Goal: Task Accomplishment & Management: Use online tool/utility

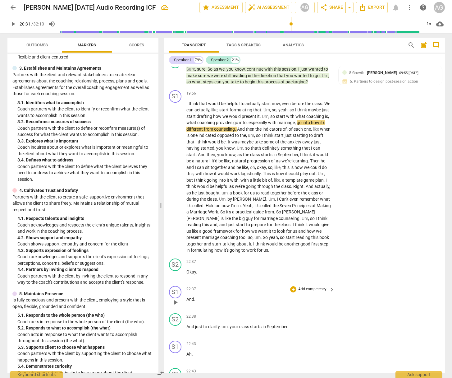
scroll to position [1827, 0]
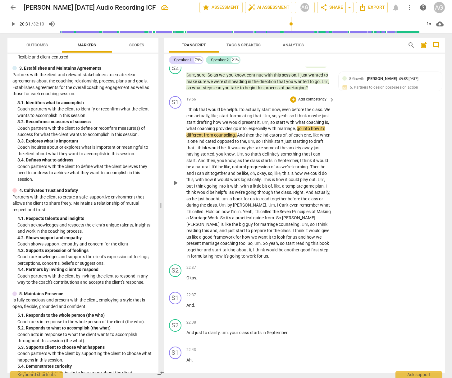
drag, startPoint x: 176, startPoint y: 218, endPoint x: 184, endPoint y: 217, distance: 8.1
click at [176, 218] on div "play_arrow pause" at bounding box center [179, 182] width 16 height 149
click at [222, 234] on span "framework" at bounding box center [225, 236] width 22 height 5
click at [300, 228] on span "think" at bounding box center [300, 230] width 11 height 5
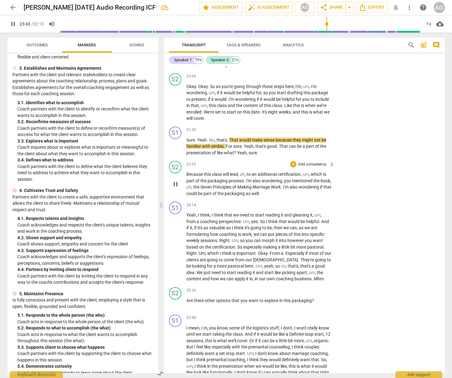
scroll to position [2240, 0]
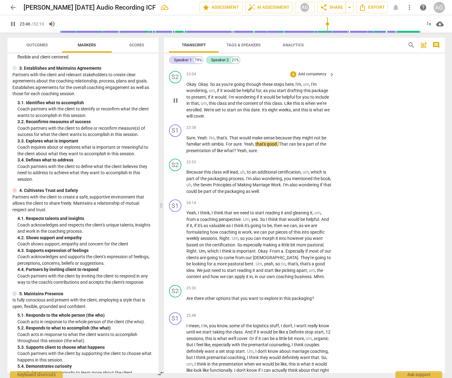
click at [266, 93] on p "Okay . Okay . So as you're going through these steps here , I'm , um , I'm wond…" at bounding box center [259, 100] width 145 height 38
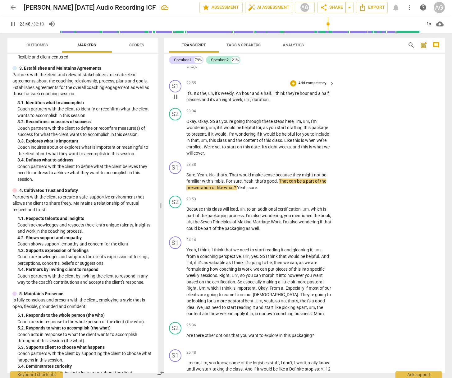
scroll to position [2160, 0]
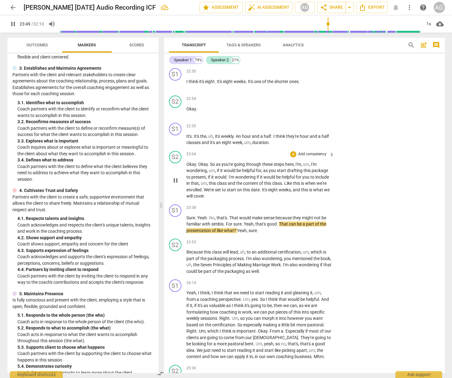
click at [312, 151] on p "Add competency" at bounding box center [313, 154] width 30 height 6
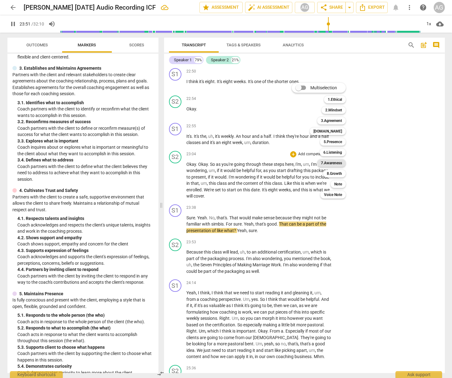
click at [340, 164] on b "7.Awareness" at bounding box center [331, 162] width 21 height 7
type input "1432"
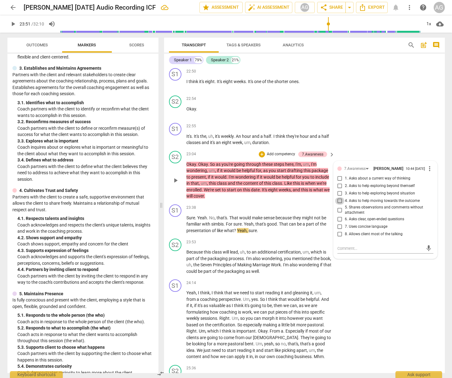
click at [339, 197] on input "4. Asks to help moving towards the outcome" at bounding box center [340, 200] width 10 height 7
checkbox input "true"
click at [342, 245] on textarea at bounding box center [381, 248] width 86 height 6
type textarea "L"
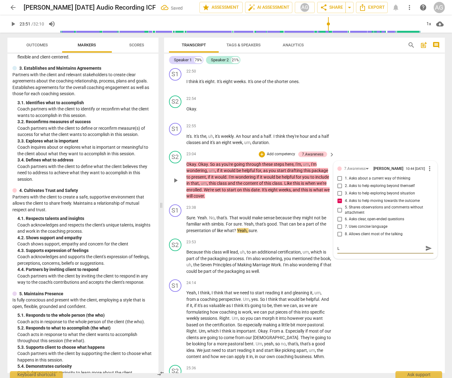
type textarea "L"
click at [341, 197] on input "4. Asks to help moving towards the outcome" at bounding box center [340, 200] width 10 height 7
checkbox input "false"
click at [339, 215] on input "6. Asks clear, open-ended questions" at bounding box center [340, 218] width 10 height 7
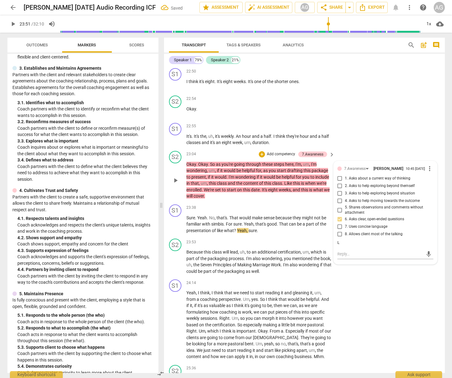
checkbox input "true"
click at [343, 240] on div "L" at bounding box center [386, 243] width 96 height 6
click at [340, 240] on div "L" at bounding box center [386, 243] width 96 height 6
click at [426, 165] on span "more_vert" at bounding box center [429, 168] width 7 height 7
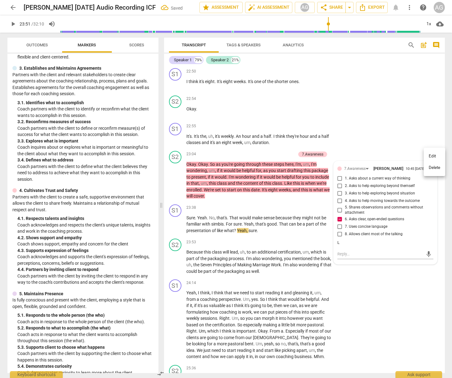
click at [432, 156] on li "Edit" at bounding box center [434, 156] width 21 height 12
click at [338, 245] on textarea "L" at bounding box center [386, 248] width 96 height 6
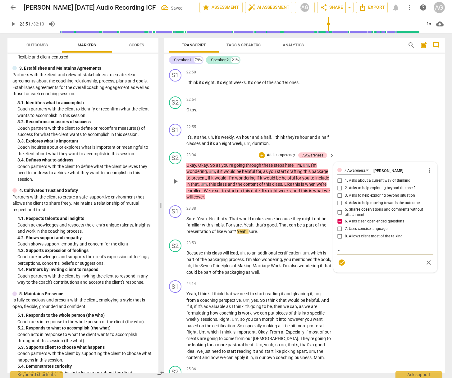
scroll to position [2160, 0]
type textarea "Le"
type textarea "Lea"
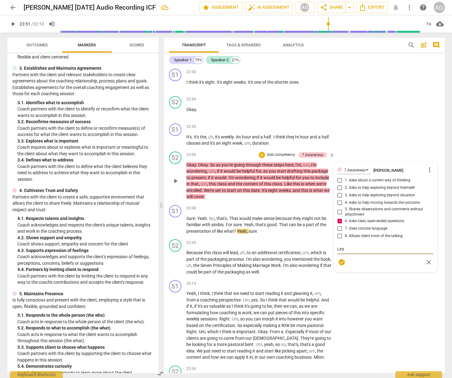
type textarea "Lead"
type textarea "Leadb"
type textarea "Leadbg"
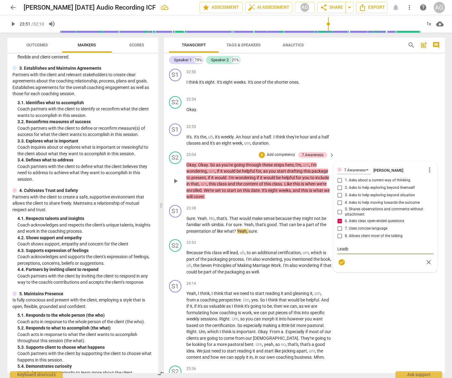
type textarea "Leadbg"
type textarea "Leadb"
type textarea "Lead"
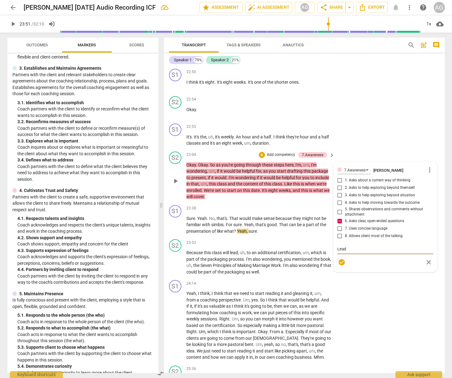
type textarea "Leadi"
type textarea "Leadig"
type textarea "Leadi"
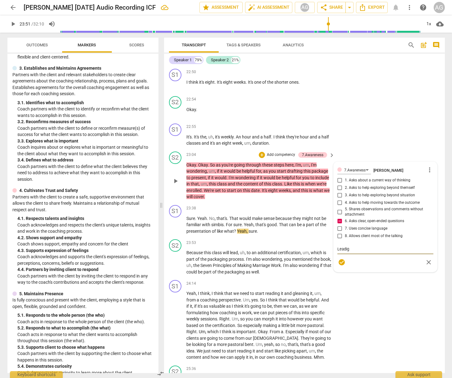
type textarea "Leadi"
type textarea "Leadin"
type textarea "Leading"
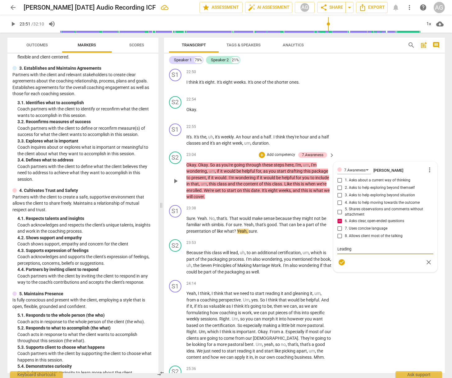
type textarea "Leading"
drag, startPoint x: 253, startPoint y: 230, endPoint x: 251, endPoint y: 237, distance: 7.9
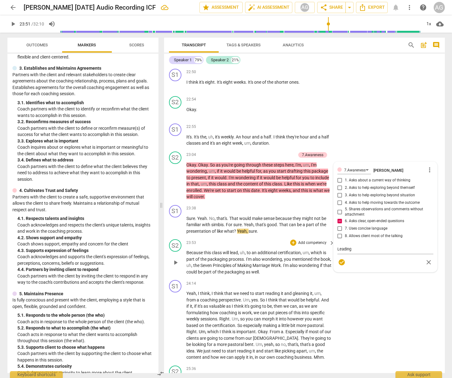
click at [253, 239] on div "23:53 + Add competency keyboard_arrow_right" at bounding box center [261, 242] width 149 height 7
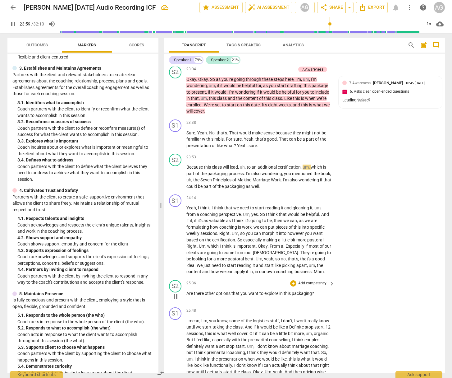
scroll to position [2246, 0]
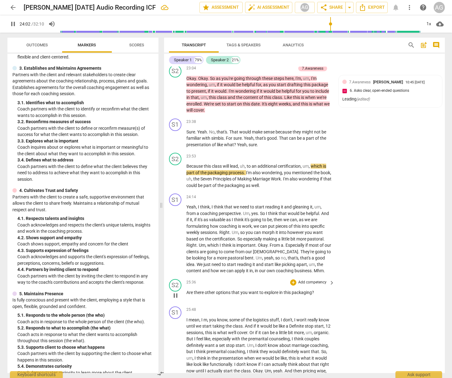
click at [320, 279] on p "Add competency" at bounding box center [313, 282] width 30 height 6
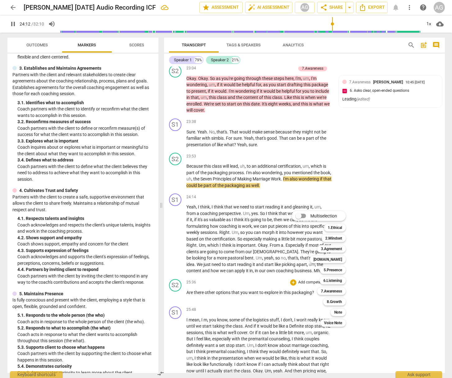
click at [297, 160] on div at bounding box center [226, 189] width 452 height 378
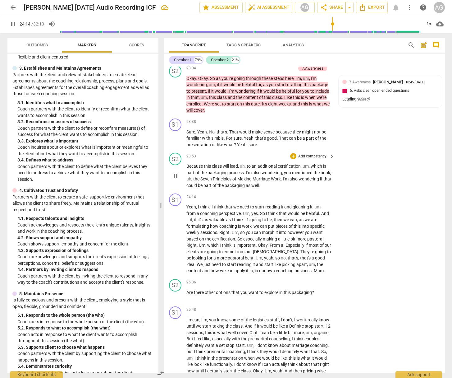
click at [316, 154] on p "Add competency" at bounding box center [313, 157] width 30 height 6
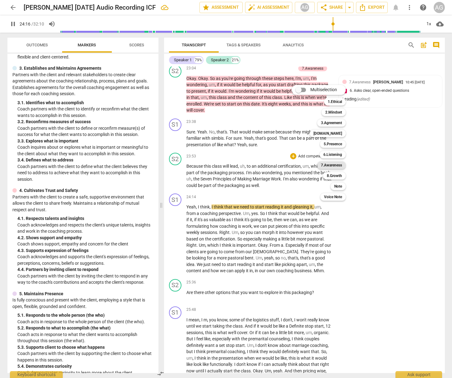
click at [335, 164] on b "7.Awareness" at bounding box center [331, 164] width 21 height 7
type input "1457"
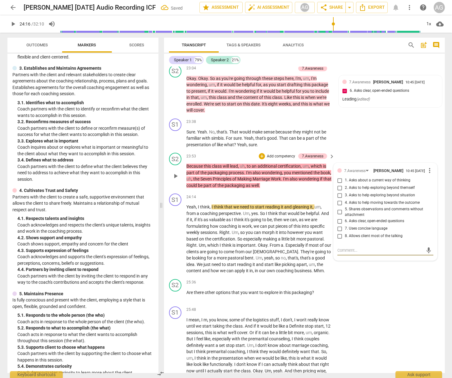
click at [340, 217] on input "6. Asks clear, open-ended questions" at bounding box center [340, 220] width 10 height 7
checkbox input "true"
click at [346, 247] on textarea at bounding box center [381, 250] width 86 height 6
type textarea "L"
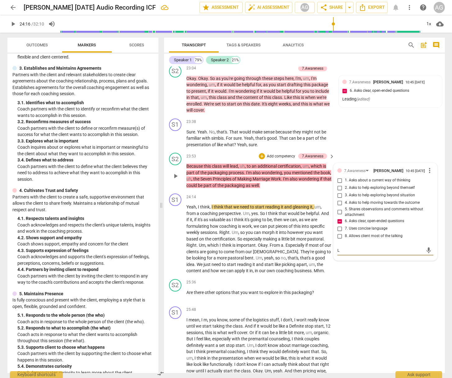
type textarea "Le"
type textarea "Lea"
type textarea "Lead"
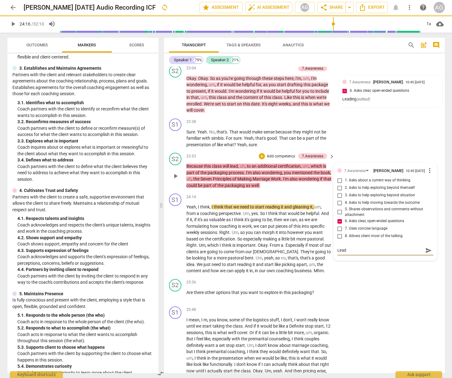
type textarea "Leadi"
type textarea "Leadin"
type textarea "Leading"
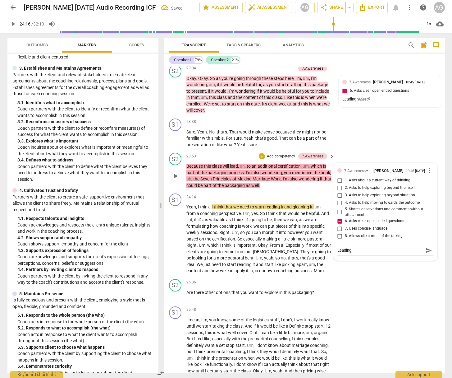
type textarea "Leading"
type textarea "Leading a"
type textarea "Leading an"
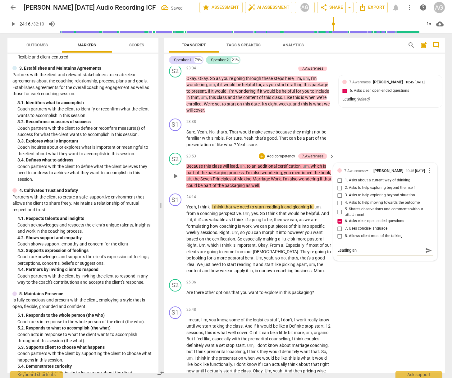
type textarea "Leading and"
type textarea "Leading and c"
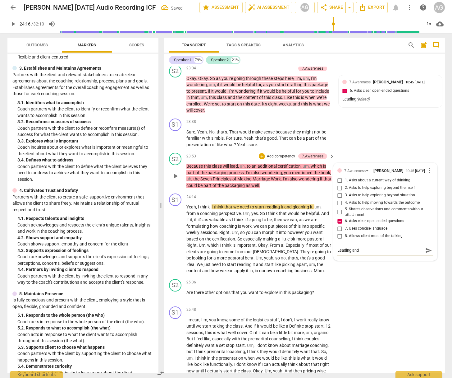
type textarea "Leading and c"
type textarea "Leading and cl"
type textarea "Leading and clo"
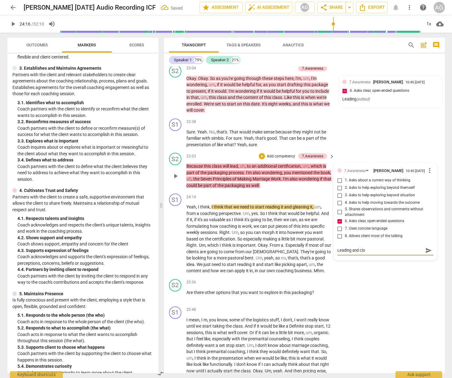
type textarea "Leading and clos"
type textarea "Leading and close"
type textarea "Leading and closed"
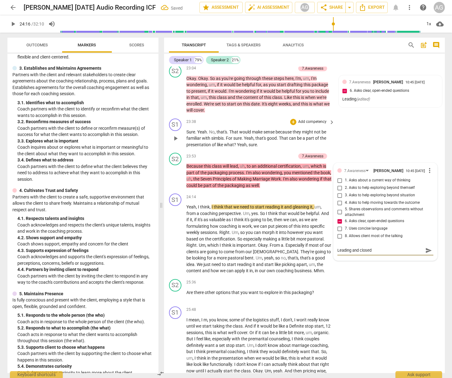
type textarea "Leading and closed"
drag, startPoint x: 374, startPoint y: 123, endPoint x: 382, endPoint y: 154, distance: 31.6
click at [374, 123] on div "S1 play_arrow pause 23:38 + Add competency keyboard_arrow_right Sure . Yeah . N…" at bounding box center [304, 133] width 281 height 35
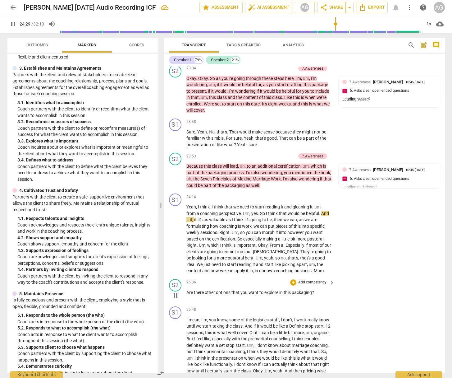
click at [197, 290] on span "there" at bounding box center [199, 292] width 11 height 5
click at [195, 290] on span "there" at bounding box center [199, 292] width 11 height 5
click at [315, 279] on p "Add competency" at bounding box center [313, 282] width 30 height 6
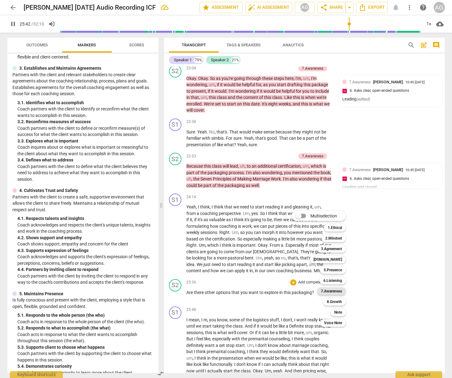
click at [334, 289] on b "7.Awareness" at bounding box center [331, 290] width 21 height 7
type input "1543"
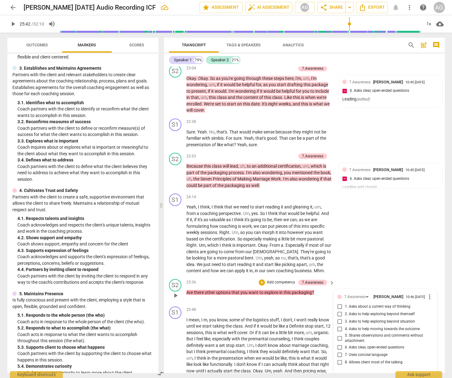
drag, startPoint x: 338, startPoint y: 310, endPoint x: 339, endPoint y: 319, distance: 9.1
click at [339, 319] on div "1. Asks about a current way of thinking 2. Asks to help exploring beyond themse…" at bounding box center [386, 334] width 96 height 63
click at [339, 325] on input "4. Asks to help moving towards the outcome" at bounding box center [340, 328] width 10 height 7
checkbox input "true"
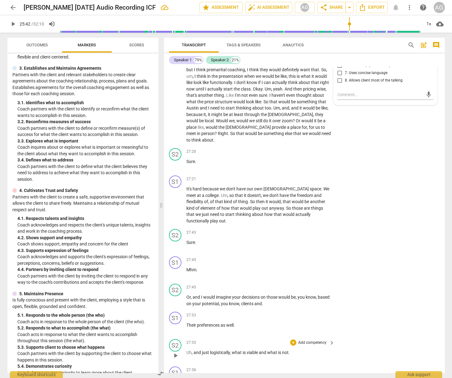
scroll to position [2530, 0]
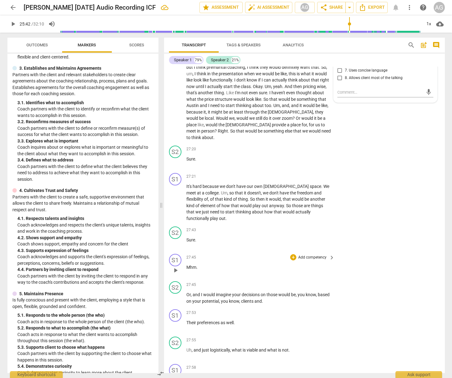
click at [196, 265] on span "." at bounding box center [196, 267] width 1 height 5
click at [316, 282] on p "Add competency" at bounding box center [313, 285] width 30 height 6
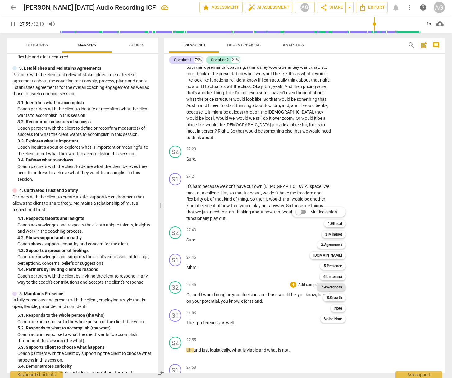
click at [333, 285] on b "7.Awareness" at bounding box center [331, 286] width 21 height 7
type input "1676"
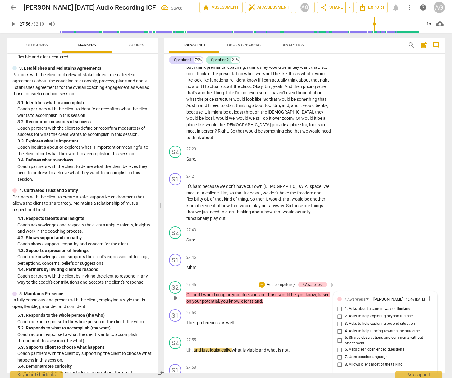
click at [339, 337] on input "5. Shares observations and comments without attachment" at bounding box center [340, 340] width 10 height 7
checkbox input "true"
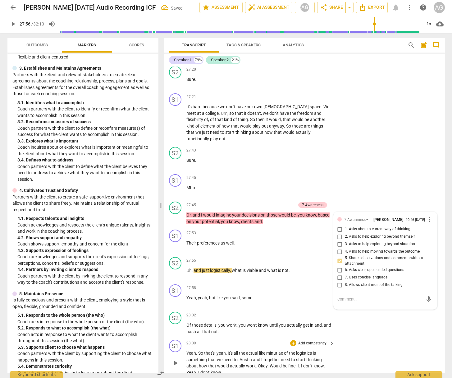
scroll to position [2611, 0]
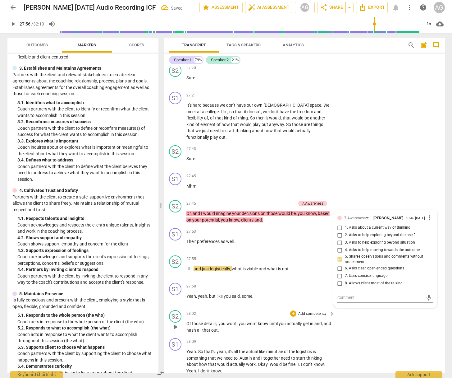
click at [174, 323] on span "play_arrow" at bounding box center [175, 326] width 7 height 7
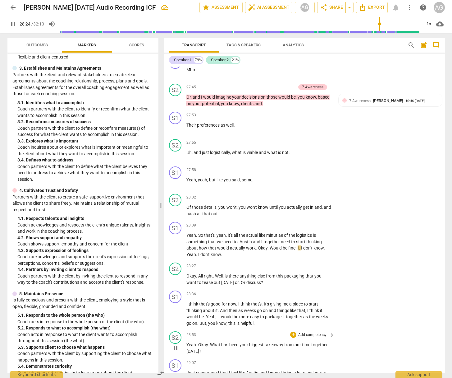
scroll to position [2733, 0]
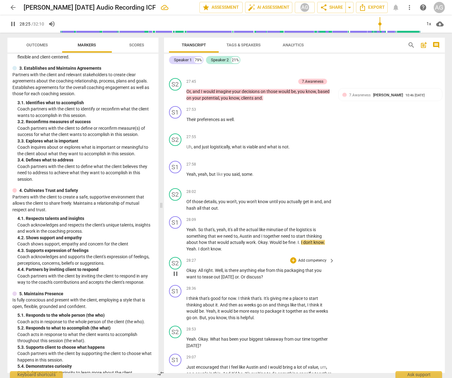
click at [189, 268] on span "Okay" at bounding box center [192, 270] width 10 height 5
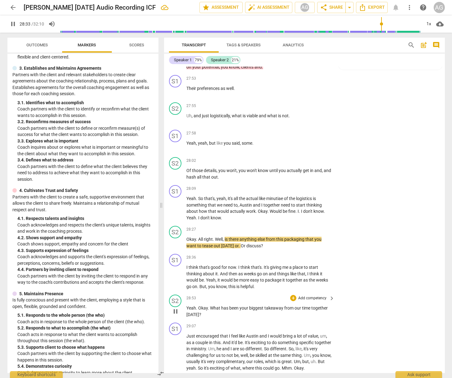
scroll to position [2766, 0]
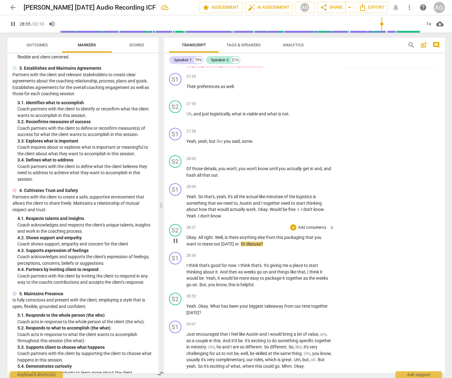
click at [321, 225] on p "Add competency" at bounding box center [313, 228] width 30 height 6
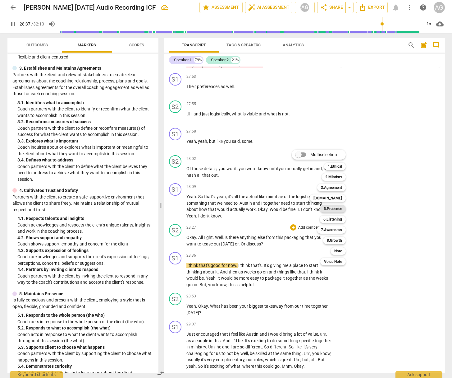
click at [337, 208] on b "5.Presence" at bounding box center [333, 208] width 18 height 7
type input "1718"
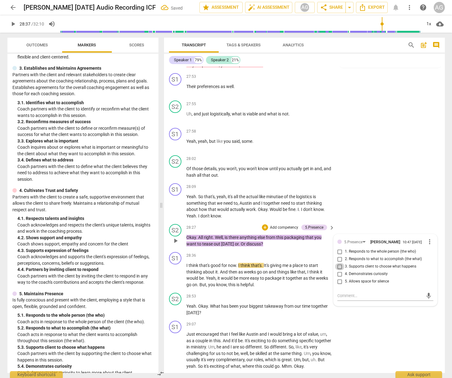
drag, startPoint x: 341, startPoint y: 248, endPoint x: 343, endPoint y: 251, distance: 3.3
click at [341, 263] on input "3. Supports client to choose what happens" at bounding box center [340, 266] width 10 height 7
checkbox input "true"
click at [176, 306] on span "play_arrow" at bounding box center [175, 309] width 7 height 7
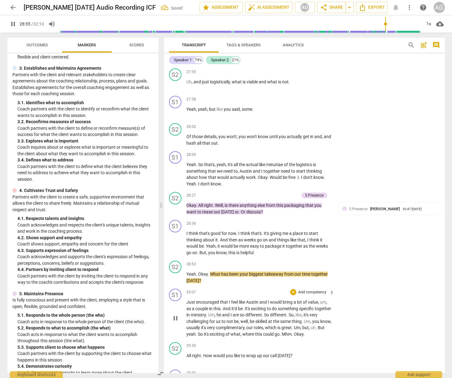
scroll to position [2804, 0]
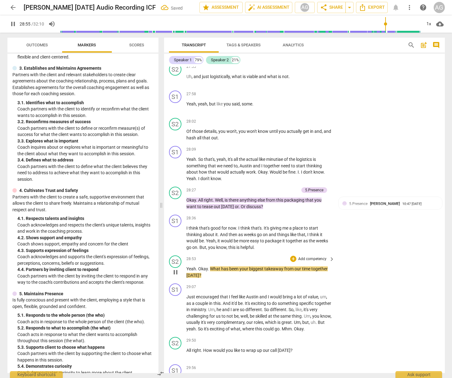
click at [317, 256] on p "Add competency" at bounding box center [313, 259] width 30 height 6
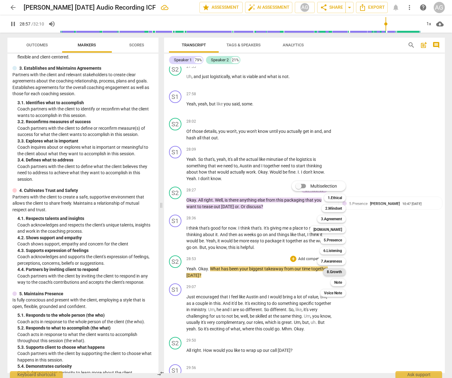
click at [334, 270] on b "8.Growth" at bounding box center [334, 271] width 15 height 7
type input "1738"
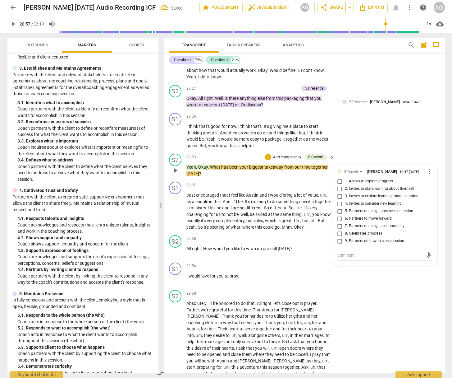
scroll to position [2910, 0]
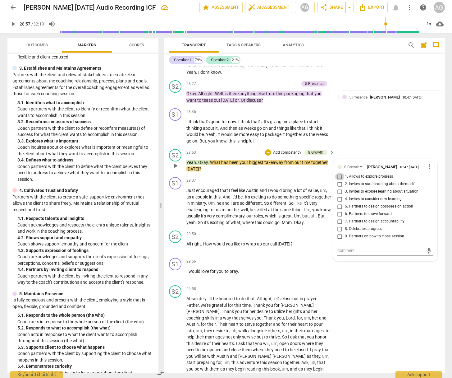
click at [340, 173] on input "1. Allows to explore progress" at bounding box center [340, 176] width 10 height 7
checkbox input "true"
click at [176, 243] on span "play_arrow" at bounding box center [175, 246] width 7 height 7
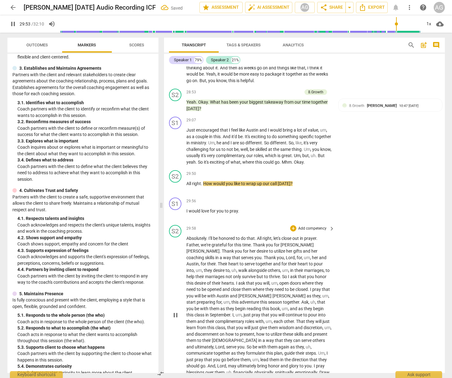
scroll to position [2972, 0]
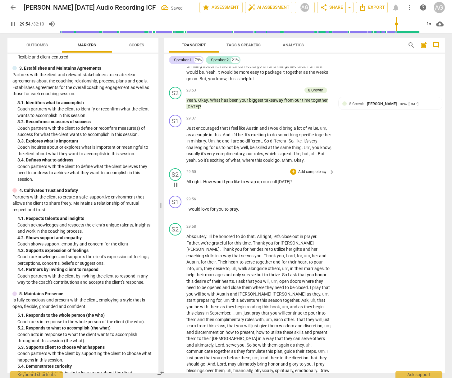
click at [314, 169] on p "Add competency" at bounding box center [313, 172] width 30 height 6
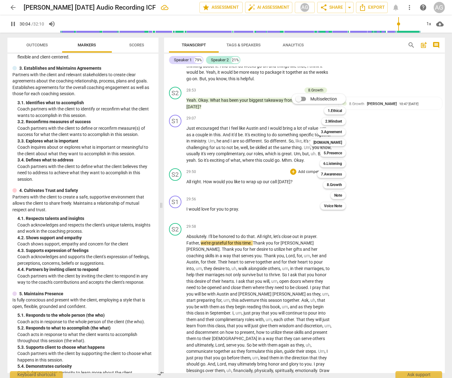
click at [238, 157] on div at bounding box center [226, 189] width 452 height 378
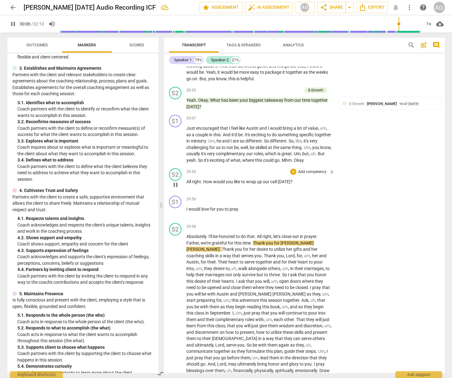
click at [308, 169] on p "Add competency" at bounding box center [313, 172] width 30 height 6
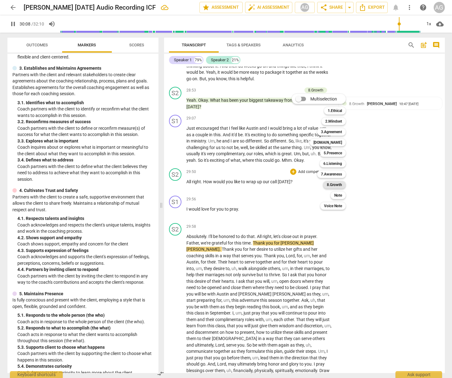
click at [338, 185] on b "8.Growth" at bounding box center [334, 184] width 15 height 7
type input "1809"
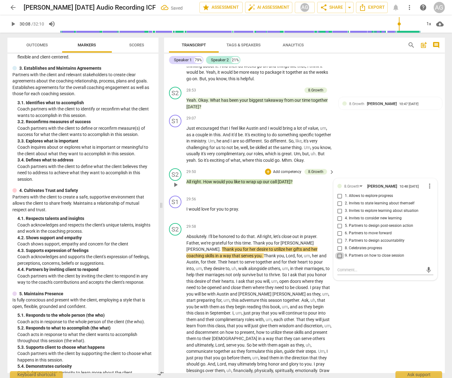
click at [342, 252] on input "9. Partners on how to close session" at bounding box center [340, 255] width 10 height 7
checkbox input "true"
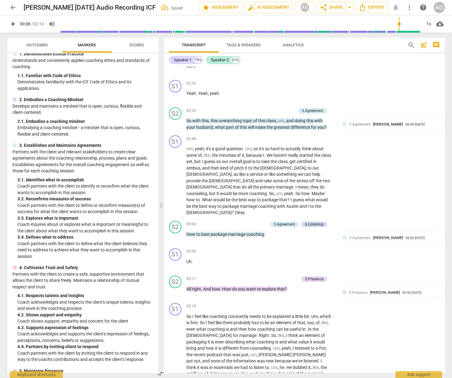
scroll to position [0, 0]
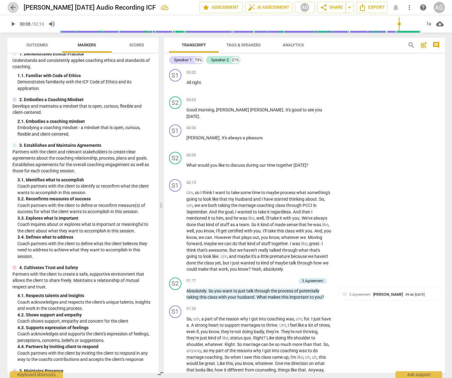
click at [14, 8] on span "arrow_back" at bounding box center [12, 7] width 7 height 7
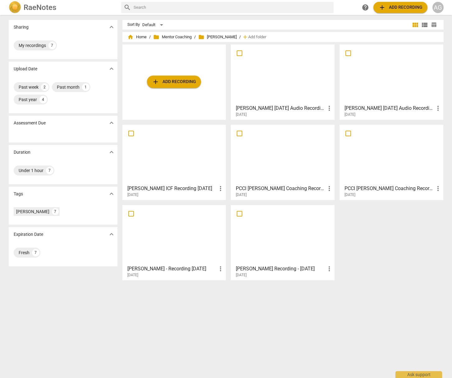
click at [285, 89] on div at bounding box center [282, 74] width 99 height 55
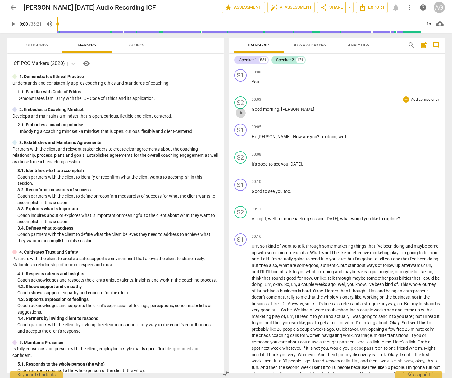
click at [241, 112] on span "play_arrow" at bounding box center [240, 112] width 7 height 7
click at [430, 21] on div "1x" at bounding box center [429, 24] width 12 height 10
click at [433, 48] on li "1.25x" at bounding box center [433, 49] width 21 height 12
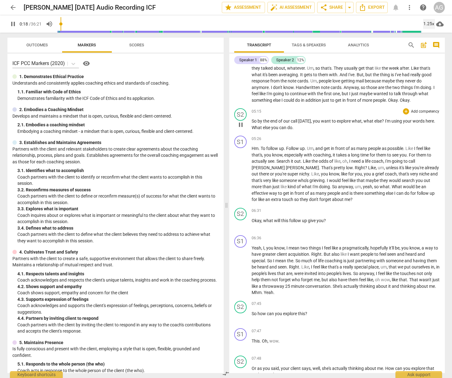
scroll to position [396, 0]
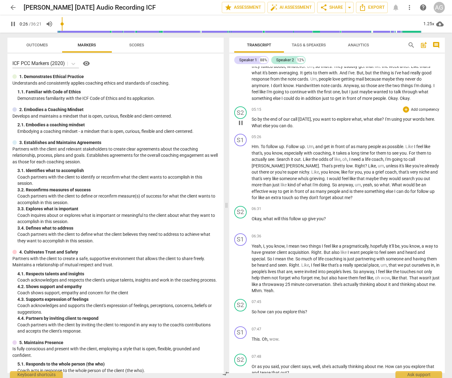
click at [267, 122] on span "the" at bounding box center [266, 119] width 7 height 5
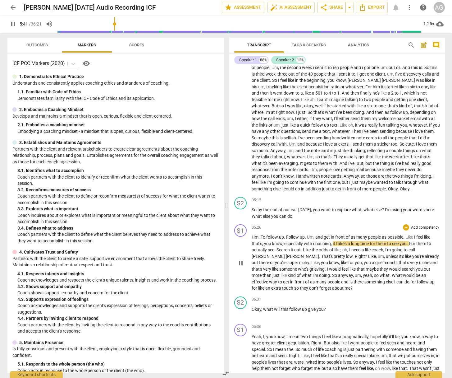
scroll to position [364, 0]
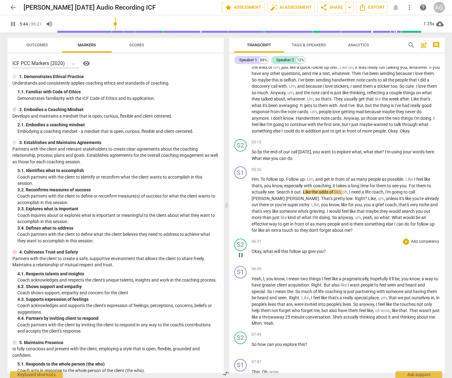
click at [259, 254] on span "Okay" at bounding box center [257, 251] width 10 height 5
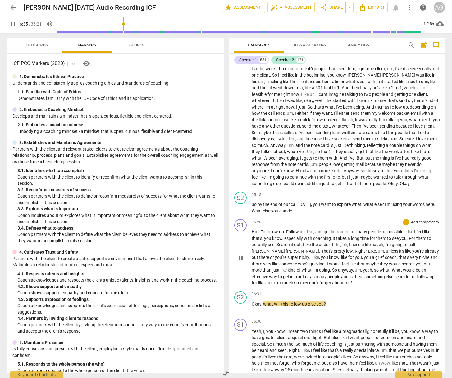
scroll to position [300, 0]
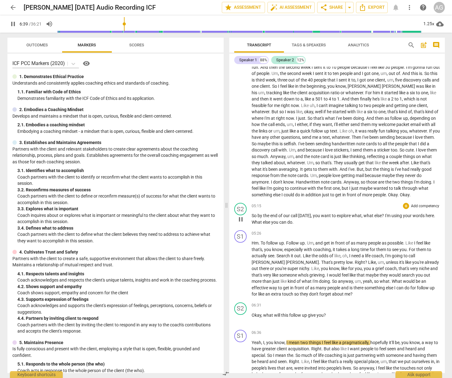
click at [432, 209] on p "Add competency" at bounding box center [426, 206] width 30 height 6
click at [423, 192] on b "3.Agreement" at bounding box center [420, 192] width 21 height 7
type input "401"
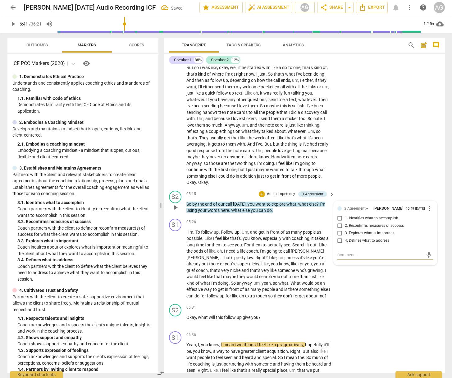
click at [337, 220] on input "1. Identifies what to accomplish" at bounding box center [340, 217] width 10 height 7
checkbox input "true"
click at [220, 319] on span "this" at bounding box center [220, 317] width 8 height 5
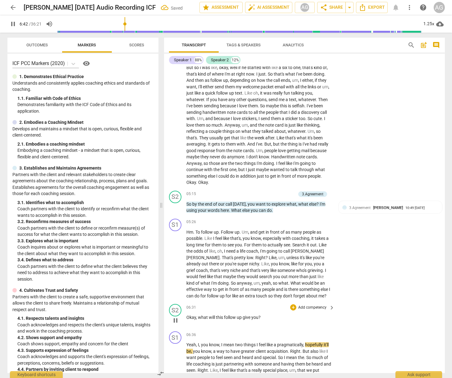
click at [302, 306] on p "Add competency" at bounding box center [313, 308] width 30 height 6
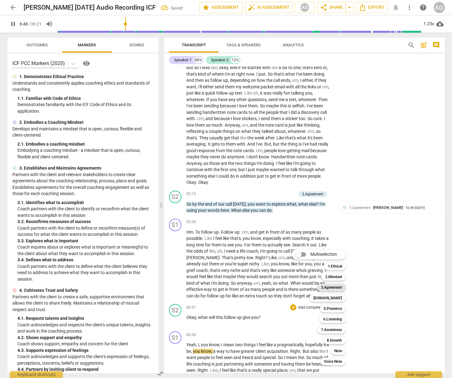
click at [332, 286] on b "3.Agreement" at bounding box center [331, 286] width 21 height 7
type input "407"
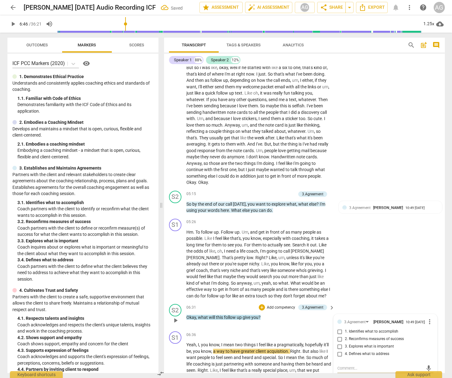
click at [339, 348] on input "3. Explores what is important" at bounding box center [340, 346] width 10 height 7
checkbox input "true"
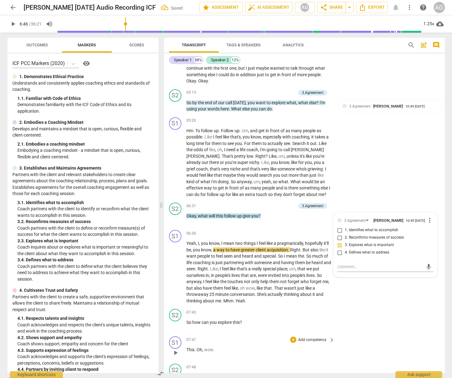
scroll to position [499, 0]
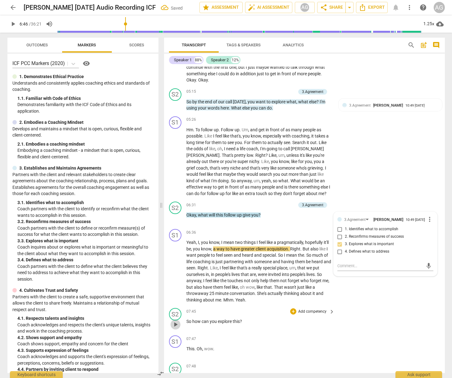
click at [172, 322] on span "play_arrow" at bounding box center [175, 323] width 7 height 7
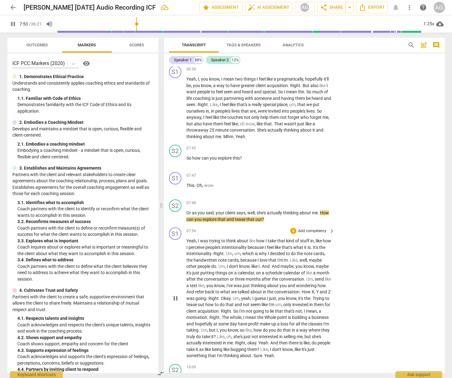
scroll to position [662, 0]
click at [317, 201] on p "Add competency" at bounding box center [313, 203] width 30 height 6
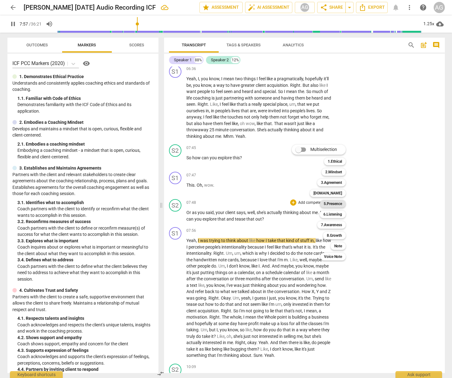
click at [334, 200] on b "5.Presence" at bounding box center [333, 203] width 18 height 7
type input "478"
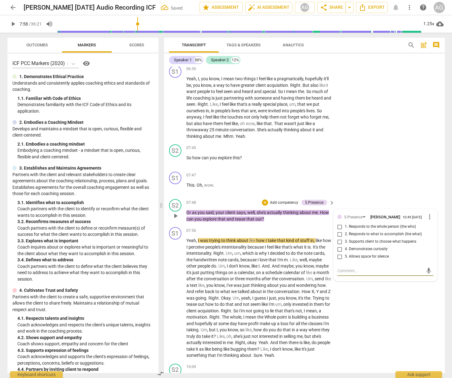
click at [338, 242] on input "3. Supports client to choose what happens" at bounding box center [340, 241] width 10 height 7
checkbox input "true"
click at [279, 201] on p "Add competency" at bounding box center [285, 203] width 30 height 6
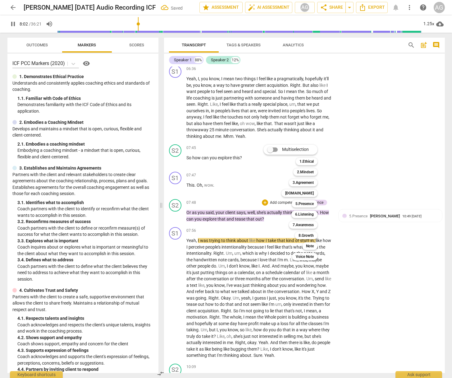
click at [359, 263] on div at bounding box center [226, 189] width 452 height 378
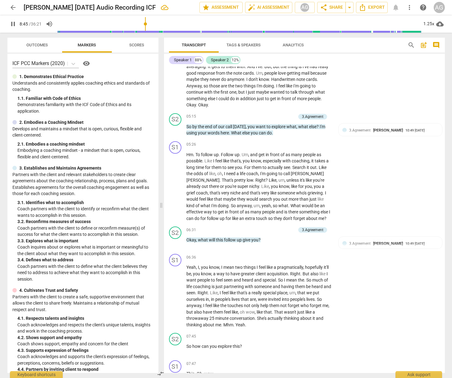
scroll to position [472, 0]
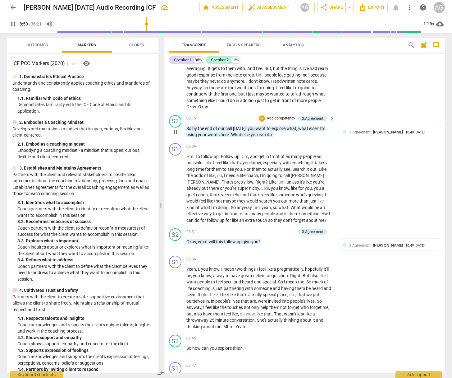
click at [186, 127] on div "S2 play_arrow pause" at bounding box center [177, 126] width 17 height 23
click at [186, 127] on div "play_arrow pause" at bounding box center [179, 131] width 16 height 9
click at [188, 128] on span "So" at bounding box center [190, 128] width 6 height 5
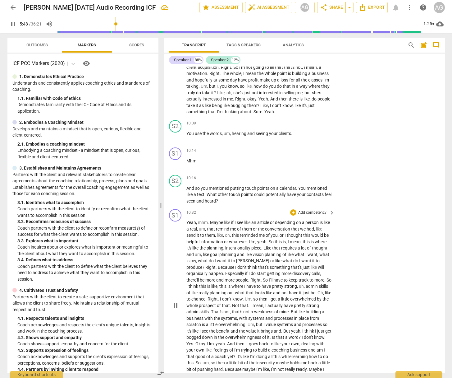
scroll to position [911, 0]
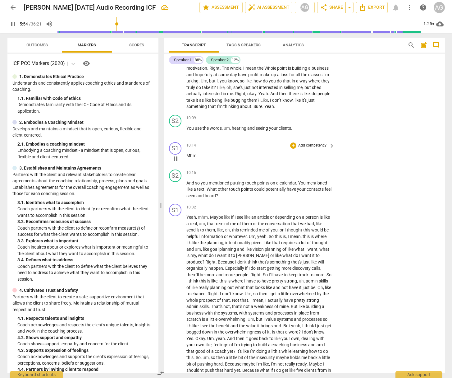
click at [422, 167] on div "S1 play_arrow pause 10:14 + Add competency keyboard_arrow_right Mhm ." at bounding box center [304, 153] width 281 height 27
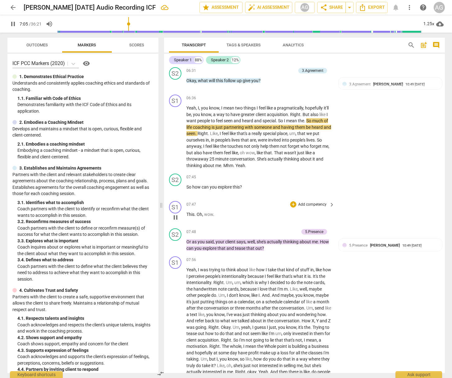
scroll to position [634, 0]
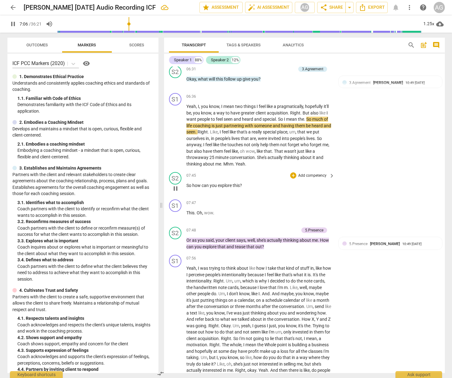
click at [191, 184] on span "So" at bounding box center [190, 185] width 6 height 5
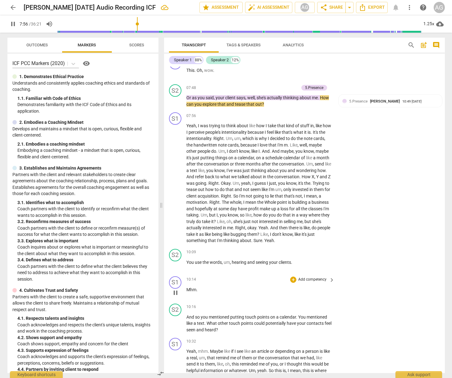
scroll to position [793, 0]
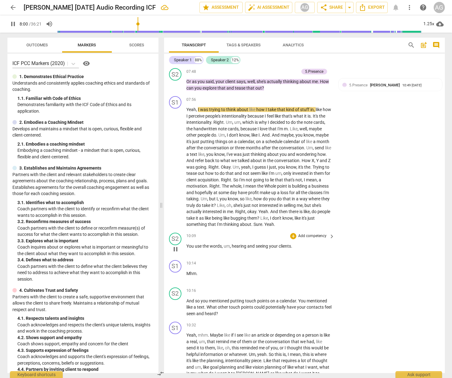
click at [187, 248] on span "You" at bounding box center [191, 245] width 8 height 5
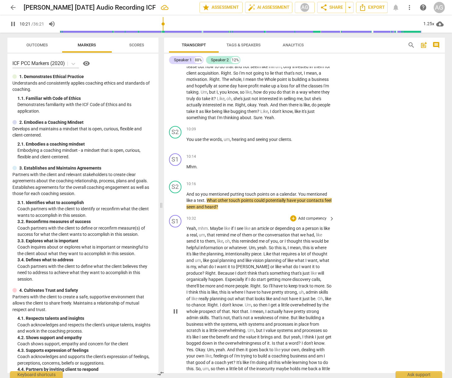
scroll to position [900, 0]
click at [231, 210] on p "And so you mentioned putting touch points on a calendar . You mentioned like a …" at bounding box center [259, 199] width 145 height 19
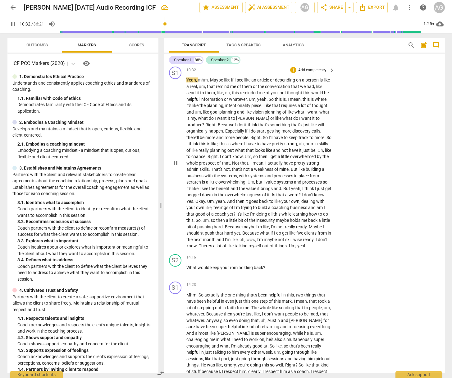
scroll to position [1033, 0]
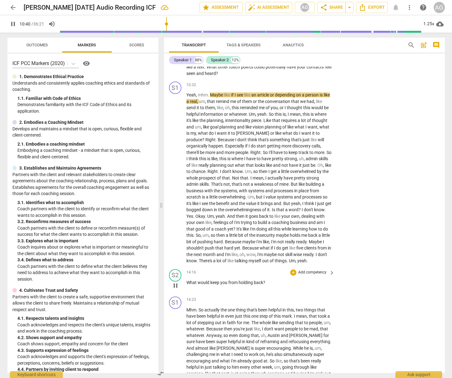
click at [188, 285] on span "What" at bounding box center [192, 282] width 11 height 5
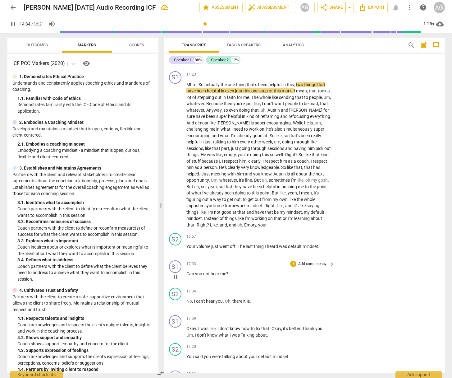
scroll to position [1265, 0]
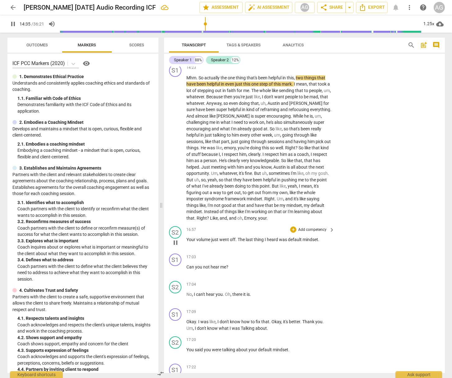
click at [191, 242] on span "Your" at bounding box center [192, 239] width 10 height 5
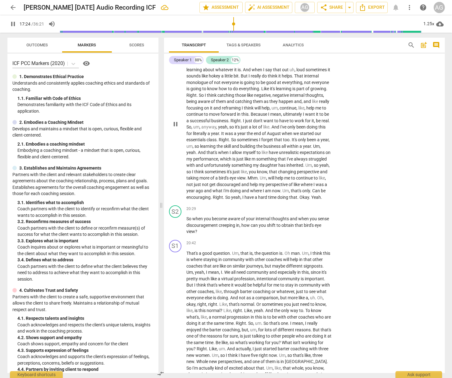
scroll to position [1610, 0]
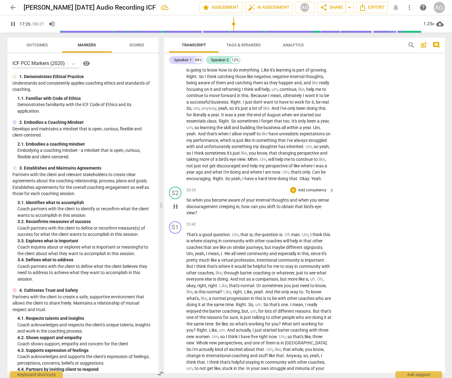
click at [188, 202] on span "So" at bounding box center [190, 199] width 6 height 5
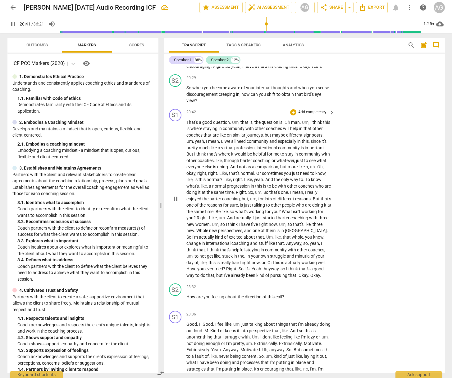
scroll to position [1723, 0]
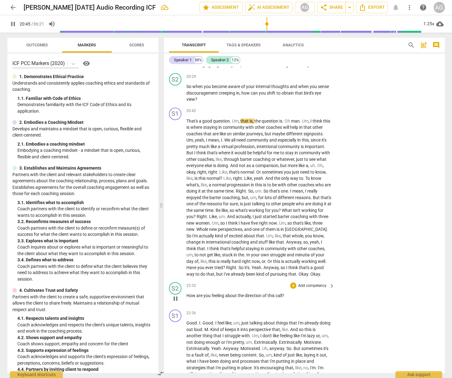
click at [189, 298] on span "How" at bounding box center [192, 295] width 10 height 5
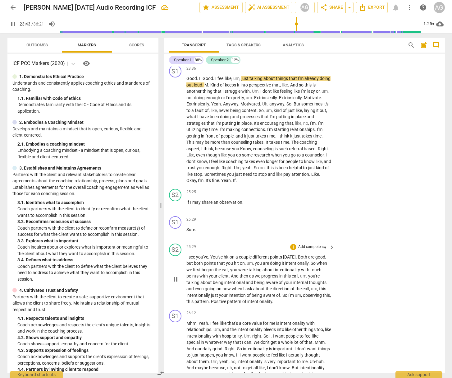
scroll to position [1968, 0]
click at [187, 284] on p "I see you've . You've hit on a couple different points [DATE] . Both are good ,…" at bounding box center [259, 278] width 145 height 51
drag, startPoint x: 212, startPoint y: 285, endPoint x: 200, endPoint y: 286, distance: 11.8
click at [212, 285] on p "I see you've . You've hit on a couple different points [DATE] . Both are good ,…" at bounding box center [259, 278] width 145 height 51
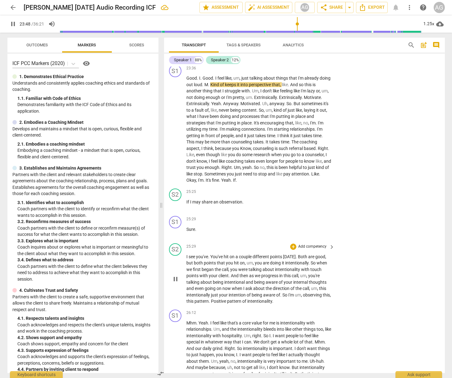
click at [194, 259] on span "see" at bounding box center [192, 256] width 7 height 5
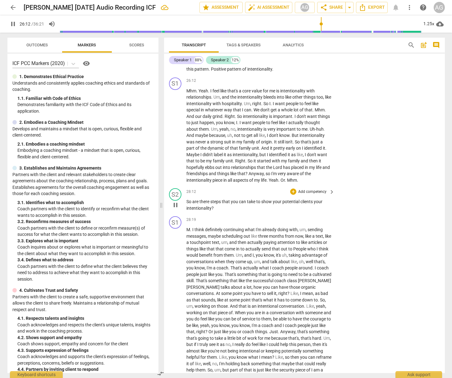
scroll to position [2205, 0]
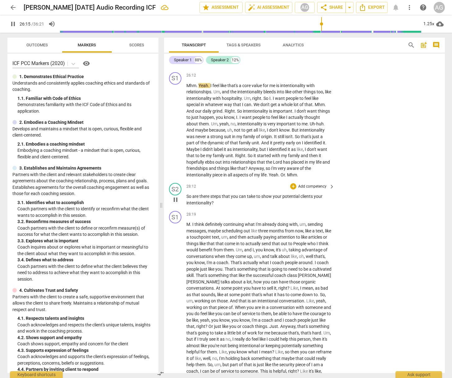
click at [188, 199] on span "So" at bounding box center [190, 196] width 6 height 5
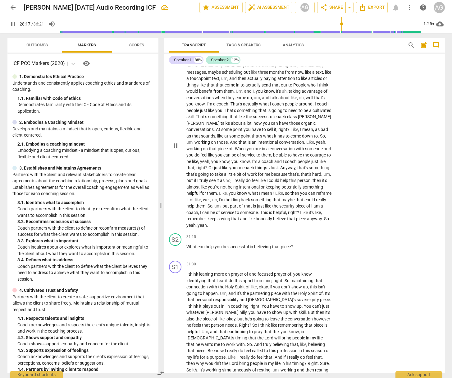
scroll to position [2434, 0]
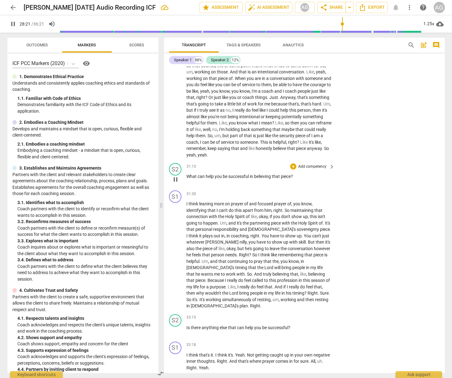
click at [191, 179] on span "What" at bounding box center [192, 176] width 11 height 5
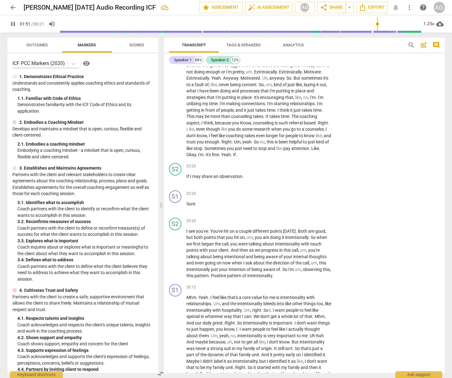
scroll to position [2600, 0]
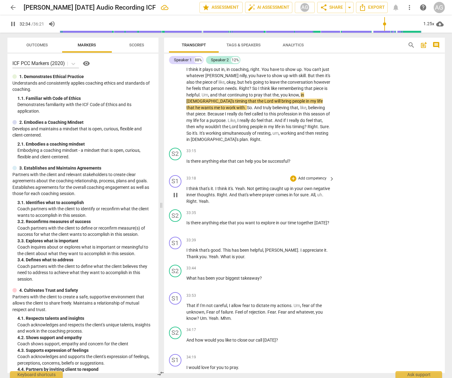
click at [193, 191] on span "think" at bounding box center [194, 188] width 11 height 5
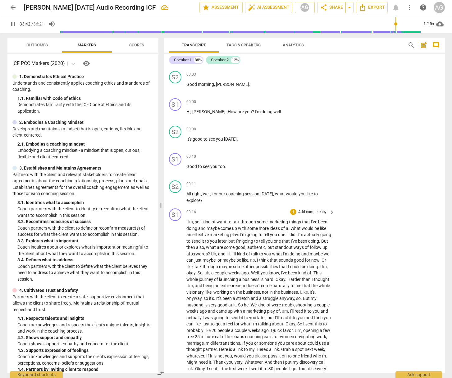
scroll to position [0, 0]
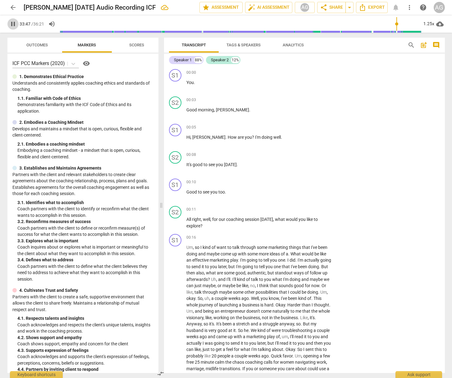
click at [10, 24] on span "pause" at bounding box center [12, 23] width 7 height 7
type input "2028"
